Goal: Task Accomplishment & Management: Use online tool/utility

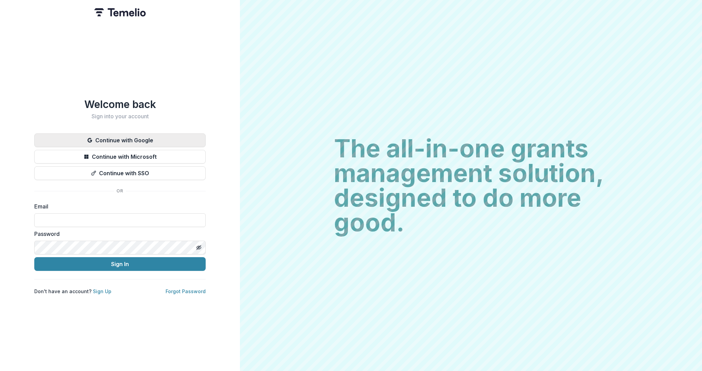
click at [148, 138] on button "Continue with Google" at bounding box center [119, 140] width 171 height 14
